Goal: Book appointment/travel/reservation

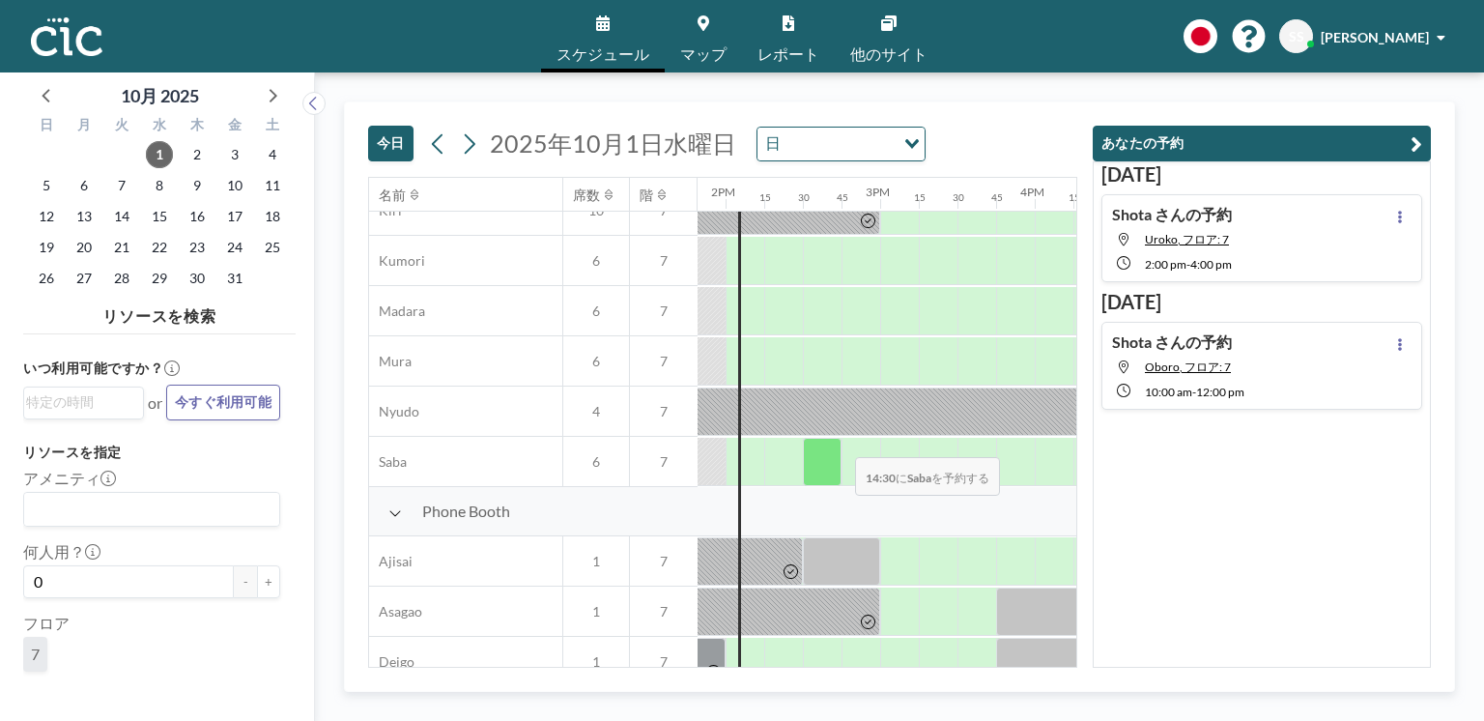
scroll to position [0, 2137]
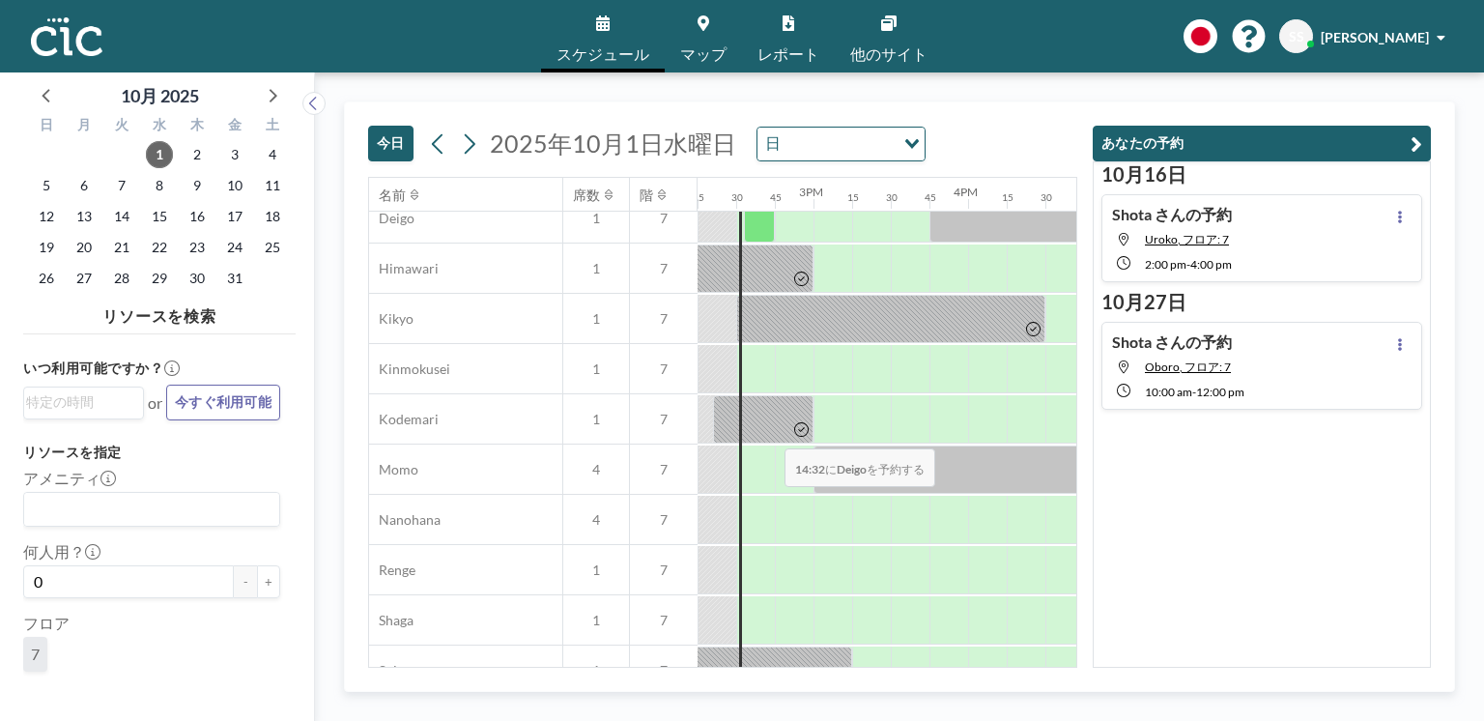
scroll to position [792, 2203]
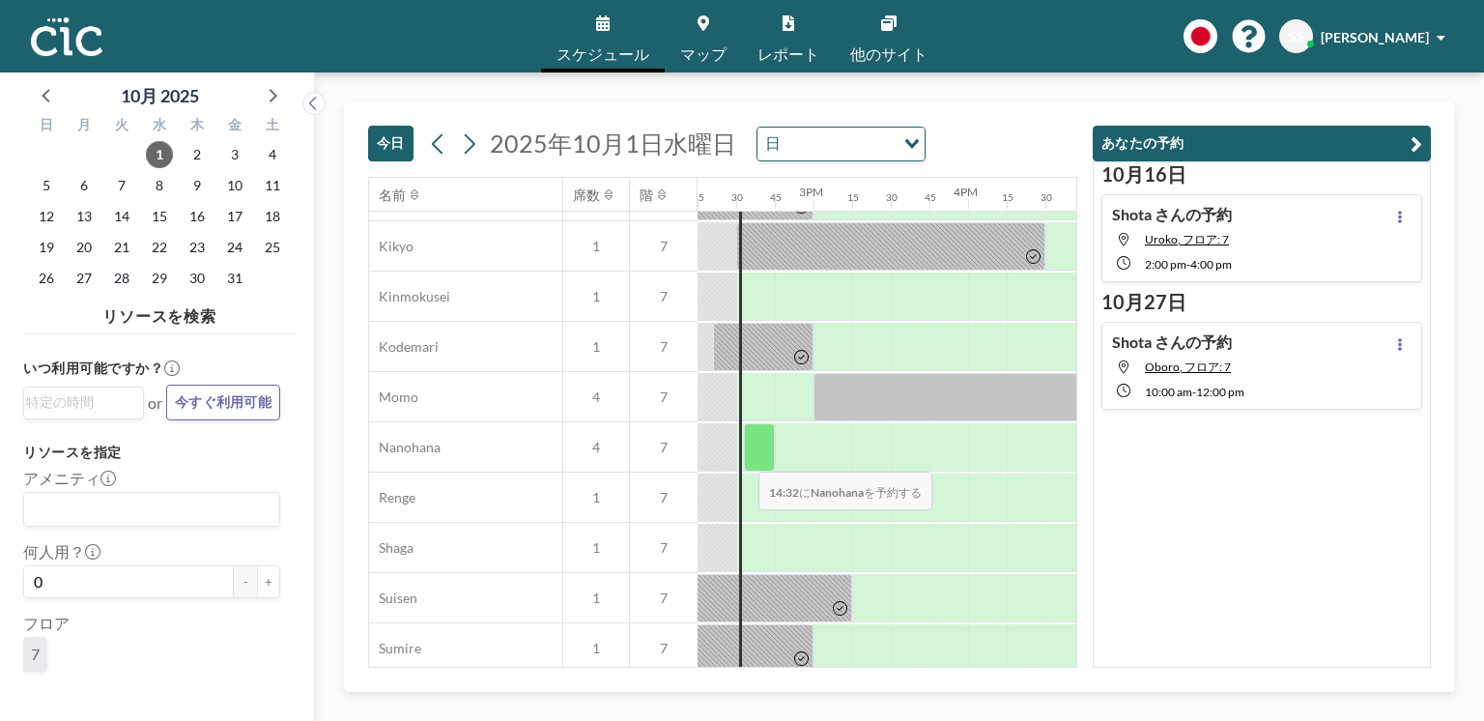
click at [744, 460] on div at bounding box center [759, 447] width 31 height 48
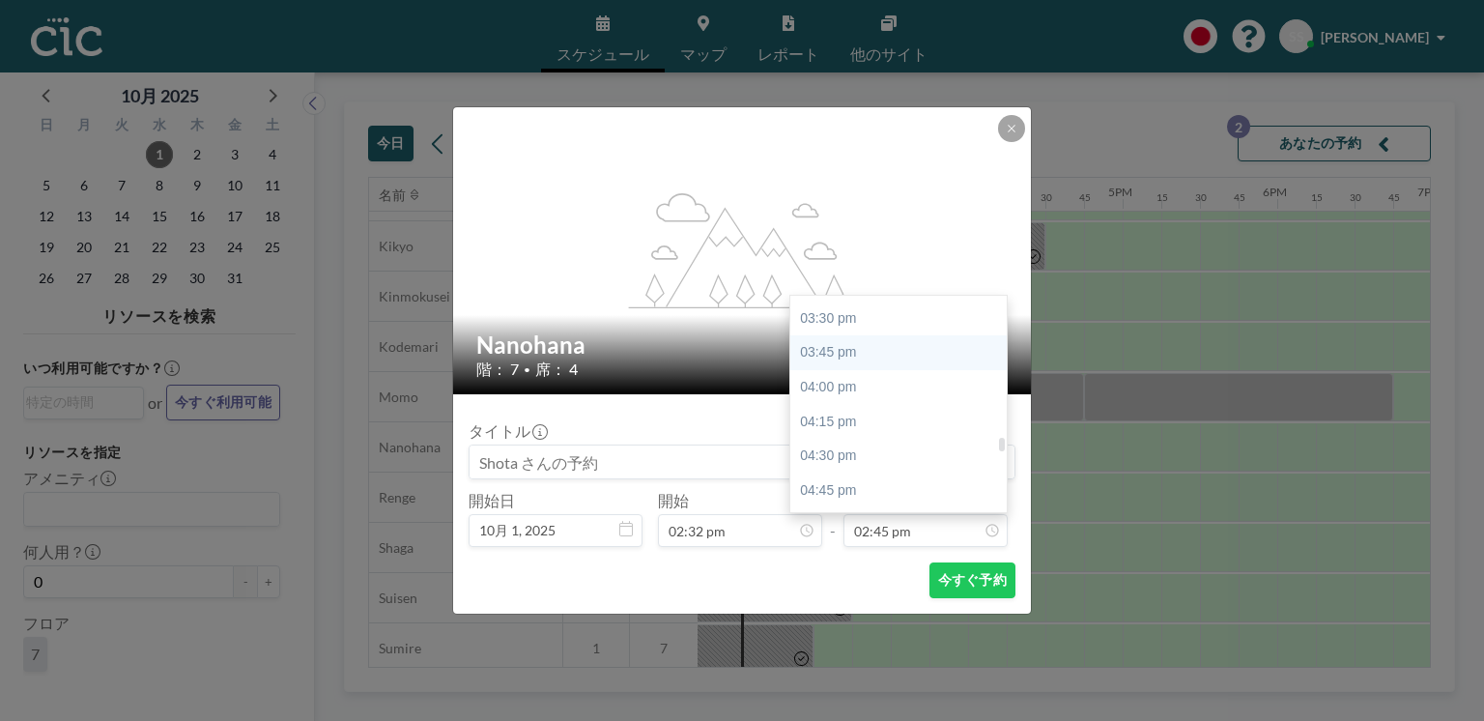
scroll to position [2192, 0]
click at [874, 395] on div "04:30 pm" at bounding box center [902, 391] width 222 height 35
type input "04:30 pm"
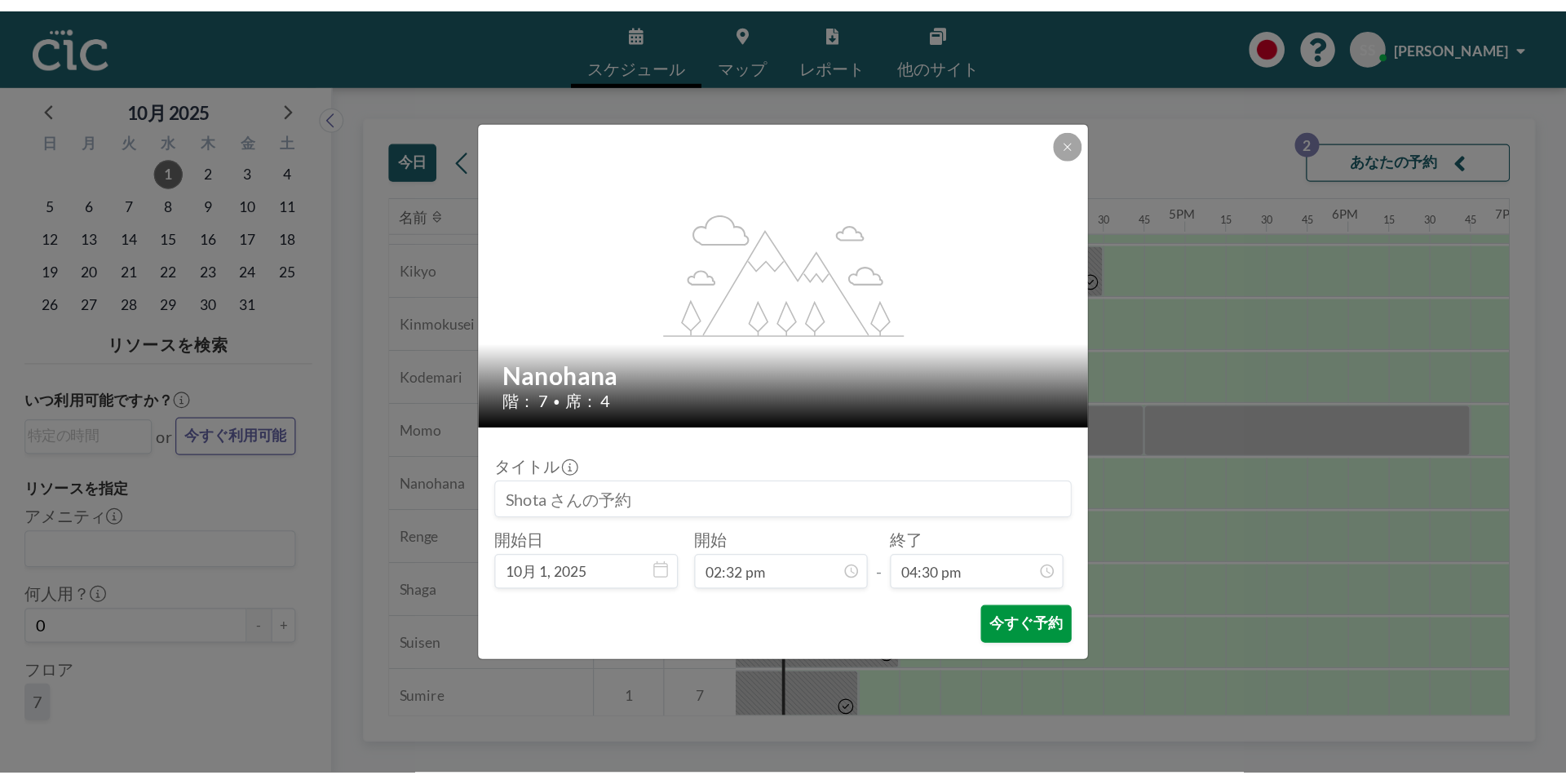
scroll to position [1916, 0]
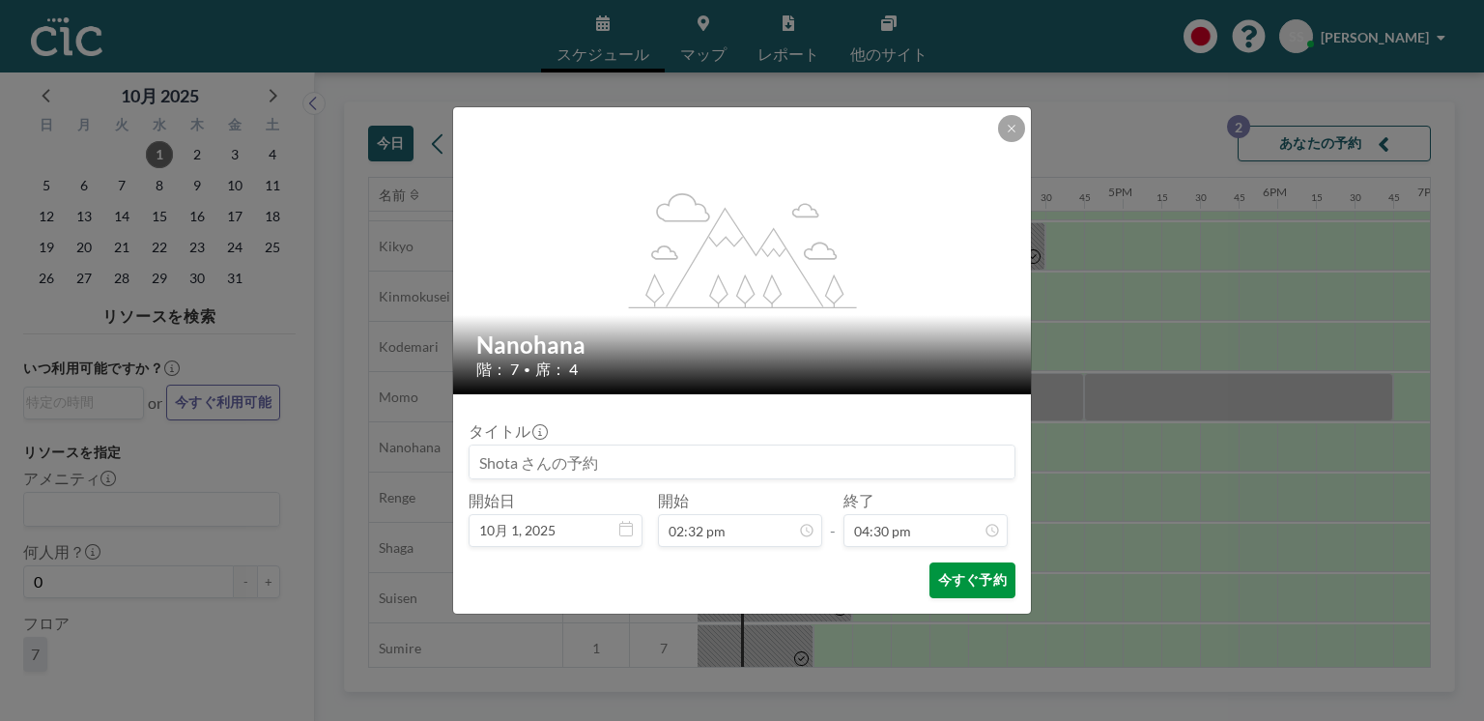
click at [939, 587] on button "今すぐ予約" at bounding box center [973, 580] width 86 height 36
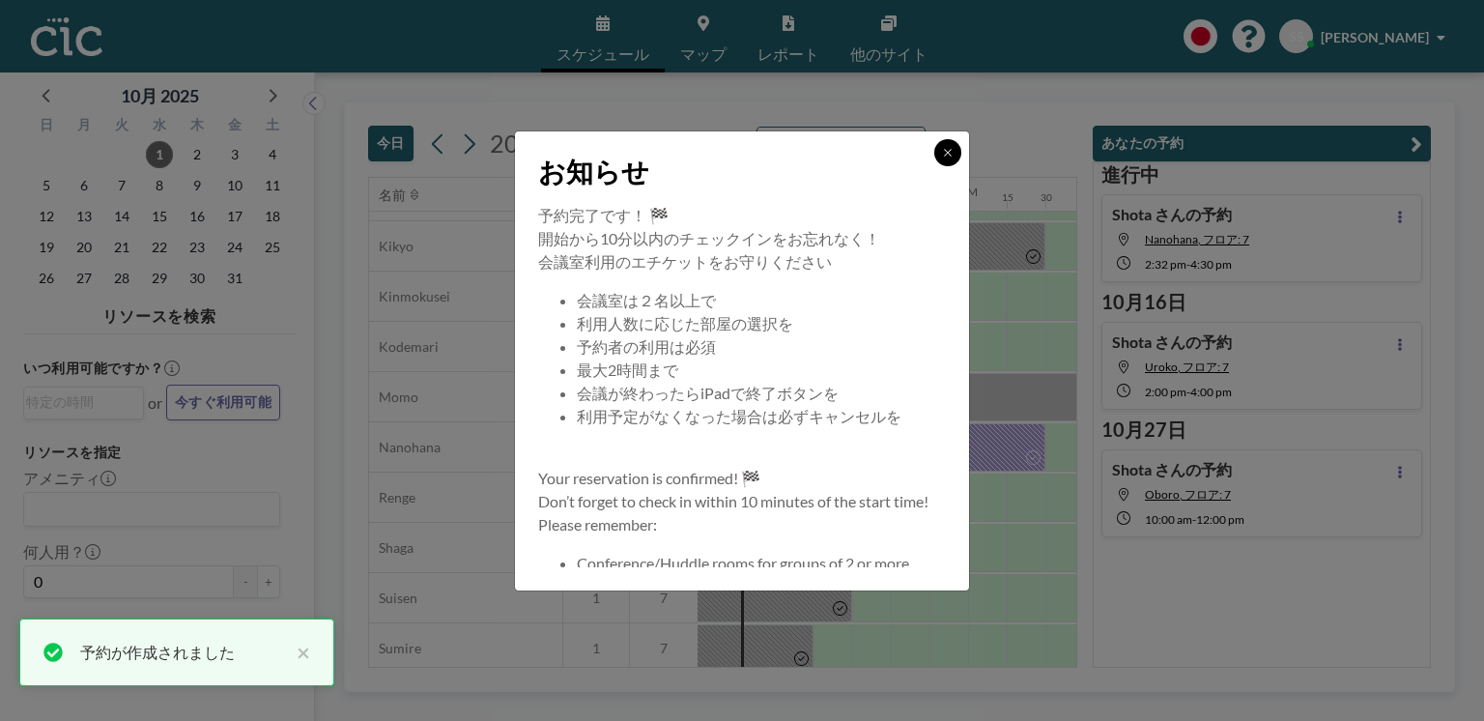
click at [951, 151] on icon at bounding box center [948, 153] width 12 height 12
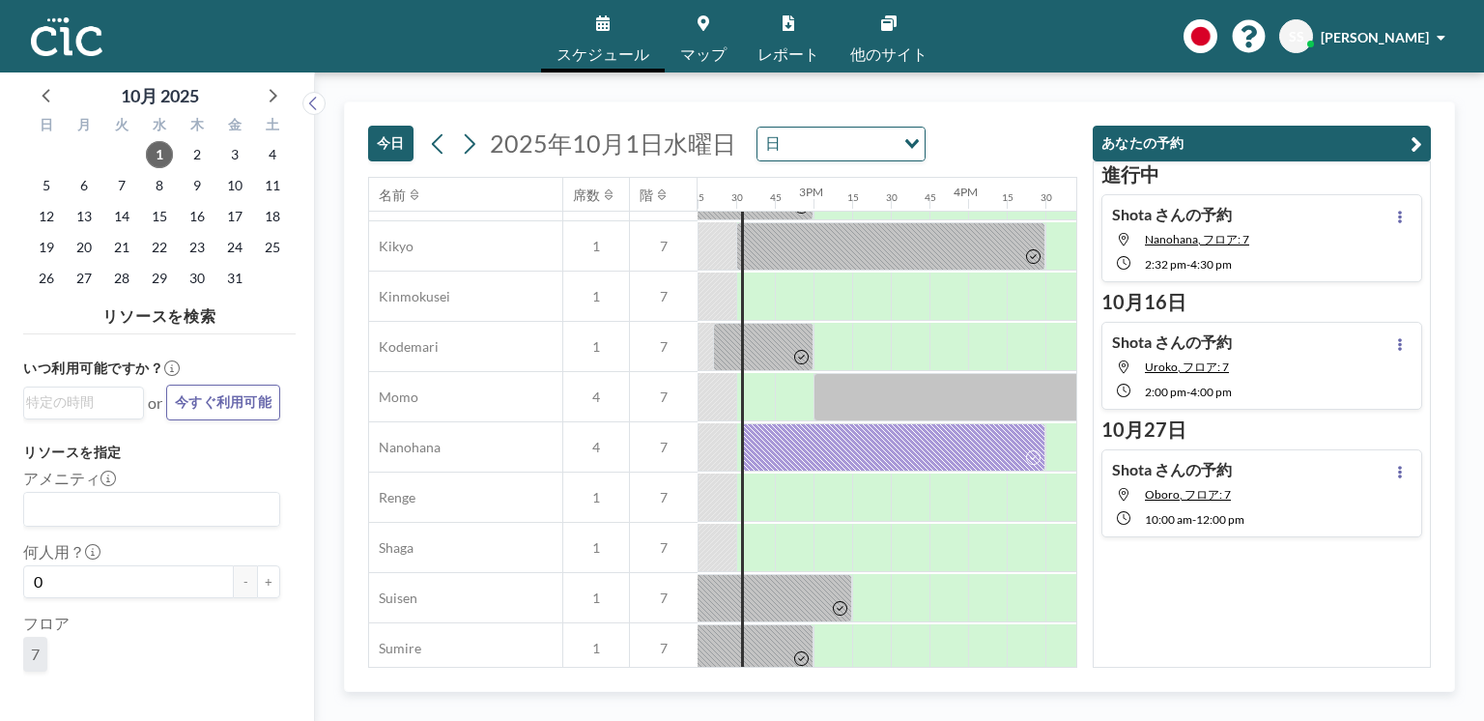
scroll to position [792, 2203]
